Goal: Information Seeking & Learning: Understand process/instructions

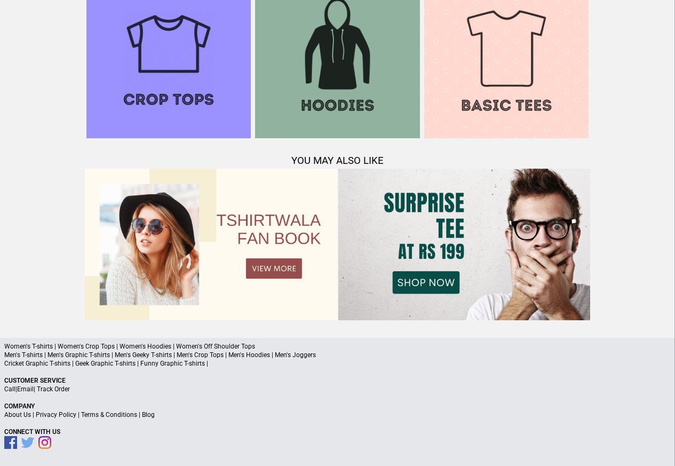
scroll to position [1031, 0]
click at [99, 416] on link "Terms & Conditions" at bounding box center [109, 415] width 56 height 7
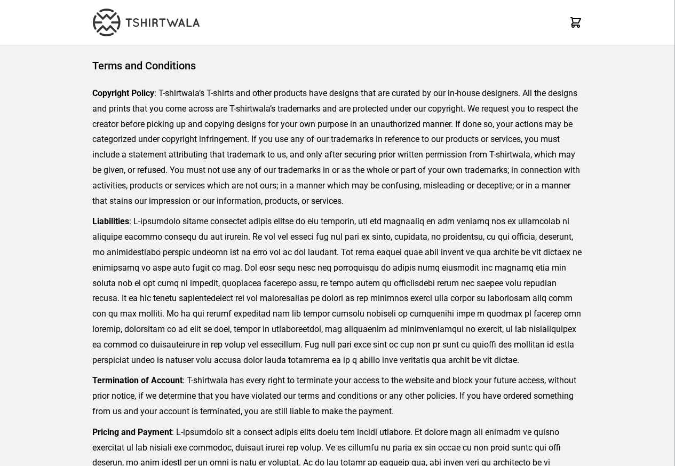
scroll to position [246, 0]
